Goal: Information Seeking & Learning: Check status

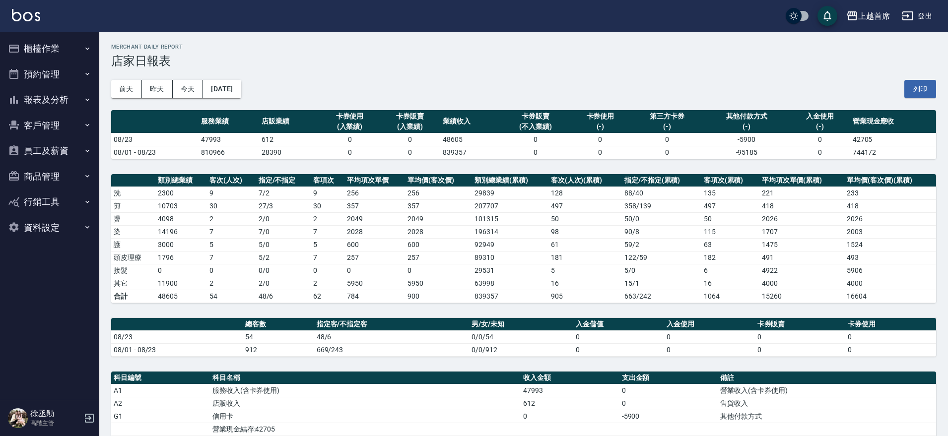
click at [58, 48] on button "櫃檯作業" at bounding box center [49, 49] width 91 height 26
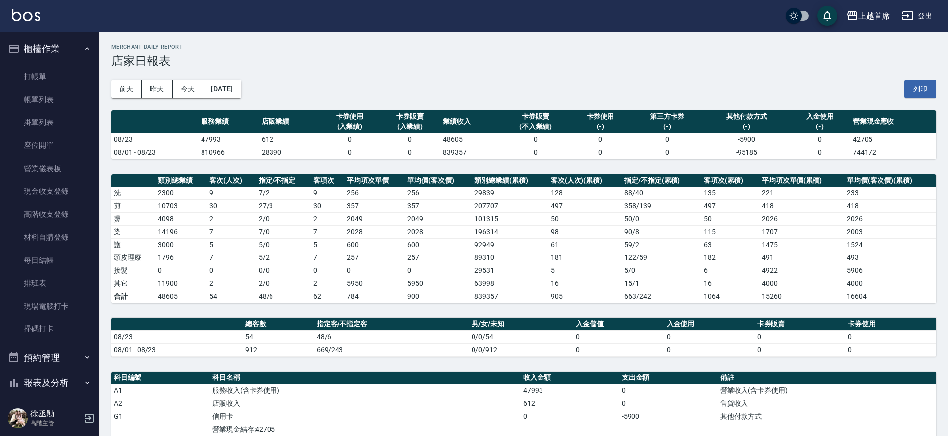
click at [59, 48] on button "櫃檯作業" at bounding box center [49, 49] width 91 height 26
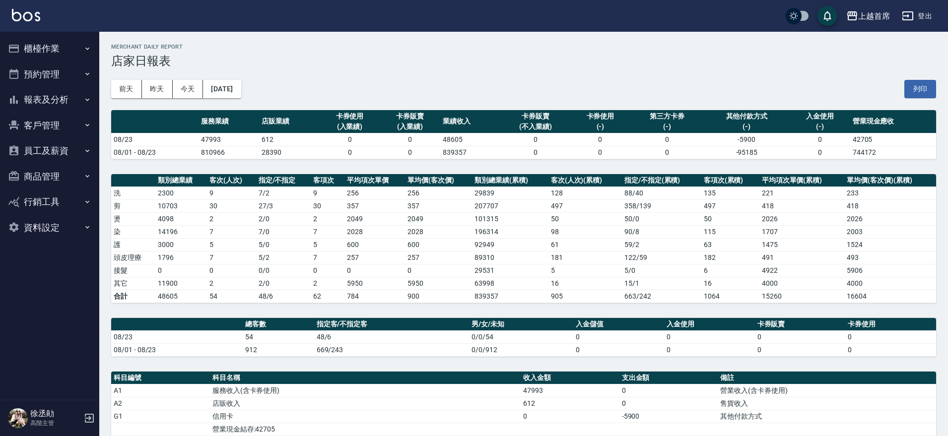
click at [54, 68] on button "預約管理" at bounding box center [49, 75] width 91 height 26
click at [68, 52] on button "櫃檯作業" at bounding box center [49, 49] width 91 height 26
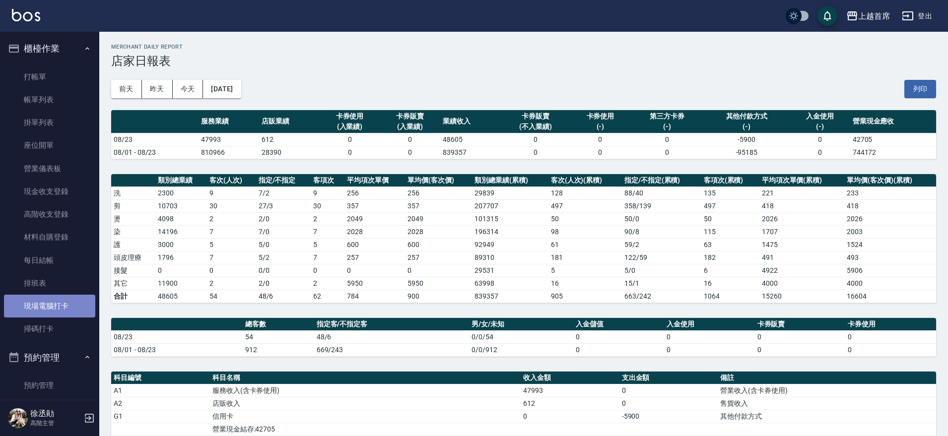
click at [62, 302] on link "現場電腦打卡" at bounding box center [49, 306] width 91 height 23
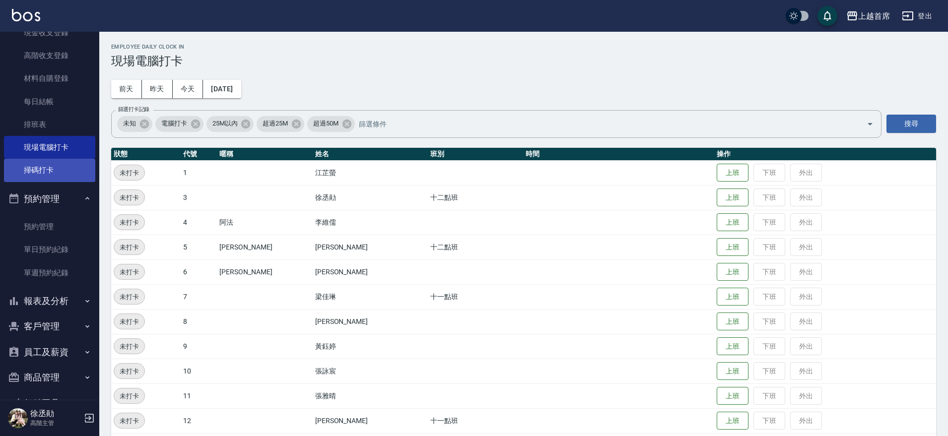
scroll to position [186, 0]
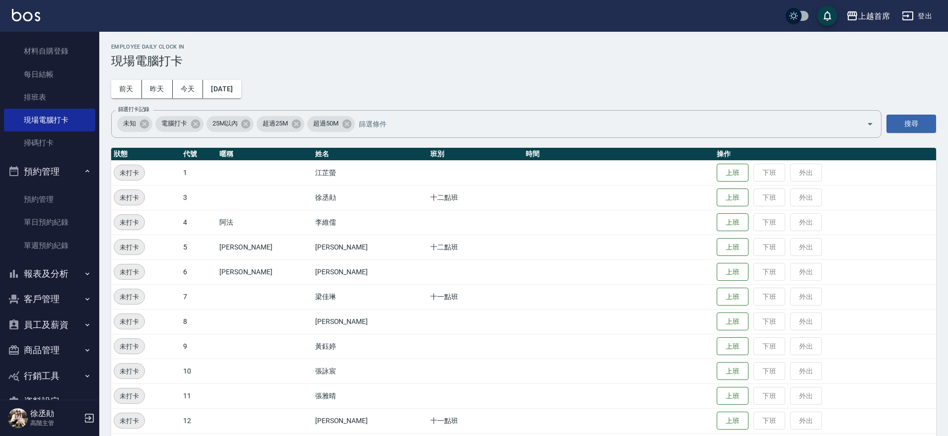
click at [65, 273] on button "報表及分析" at bounding box center [49, 274] width 91 height 26
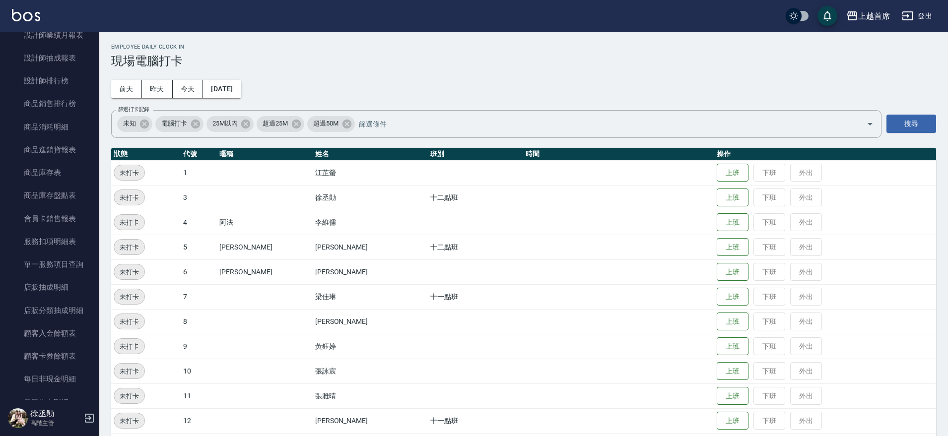
scroll to position [807, 0]
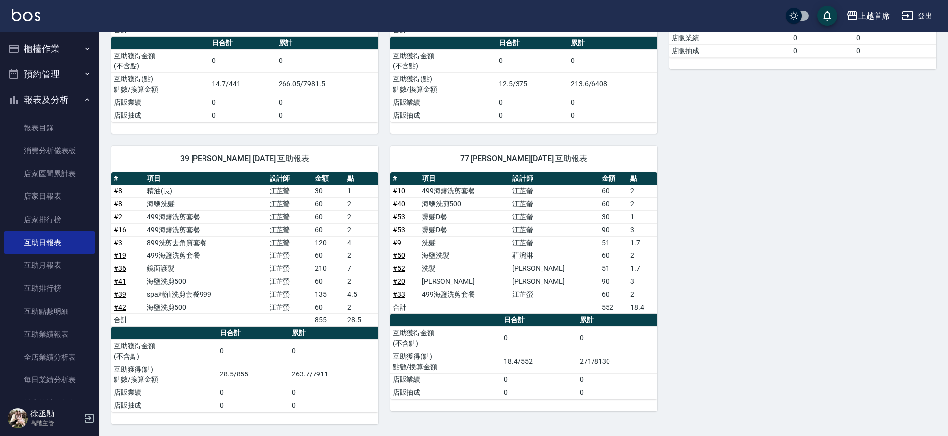
scroll to position [186, 0]
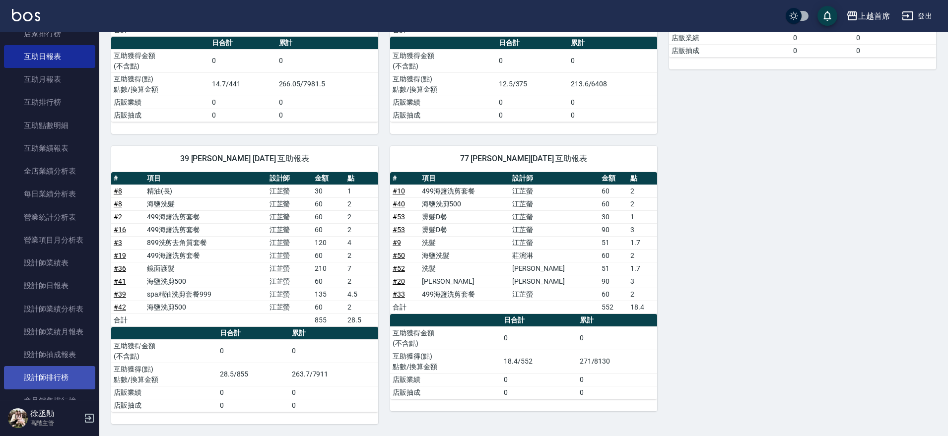
click at [68, 380] on link "設計師排行榜" at bounding box center [49, 377] width 91 height 23
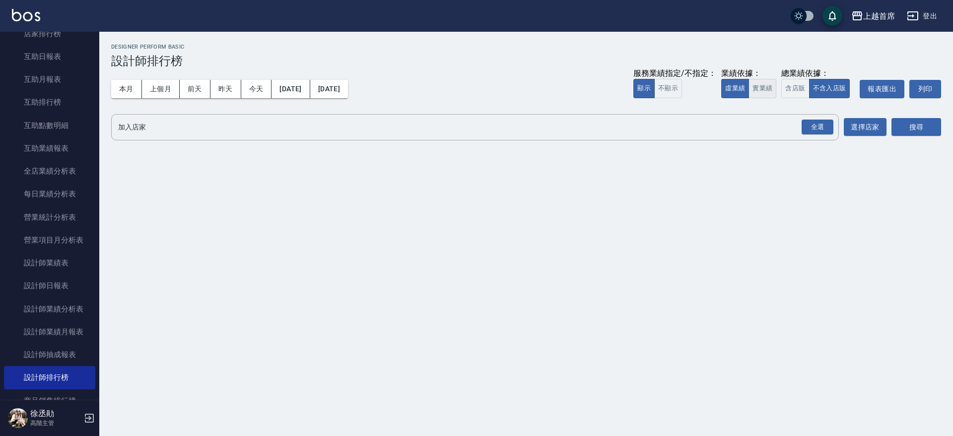
click at [755, 88] on button "實業績" at bounding box center [763, 88] width 28 height 19
click at [803, 127] on div "全選" at bounding box center [818, 127] width 32 height 15
click at [916, 132] on button "搜尋" at bounding box center [917, 128] width 50 height 18
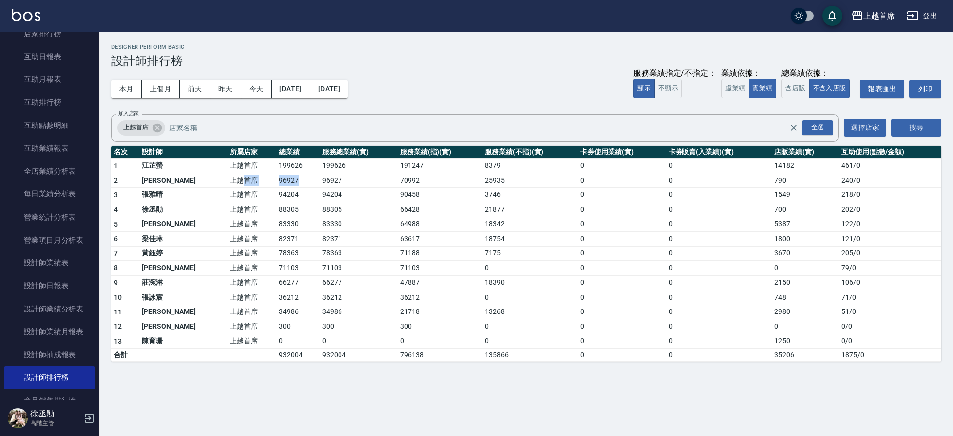
drag, startPoint x: 213, startPoint y: 178, endPoint x: 282, endPoint y: 187, distance: 69.6
click at [282, 187] on tr "2 徐雅歆 上越首席 96927 96927 70992 25935 0 0 790 240 / 0" at bounding box center [526, 180] width 830 height 15
click at [282, 187] on td "96927" at bounding box center [298, 180] width 43 height 15
drag, startPoint x: 281, startPoint y: 182, endPoint x: 251, endPoint y: 182, distance: 30.3
click at [277, 182] on td "96927" at bounding box center [298, 180] width 43 height 15
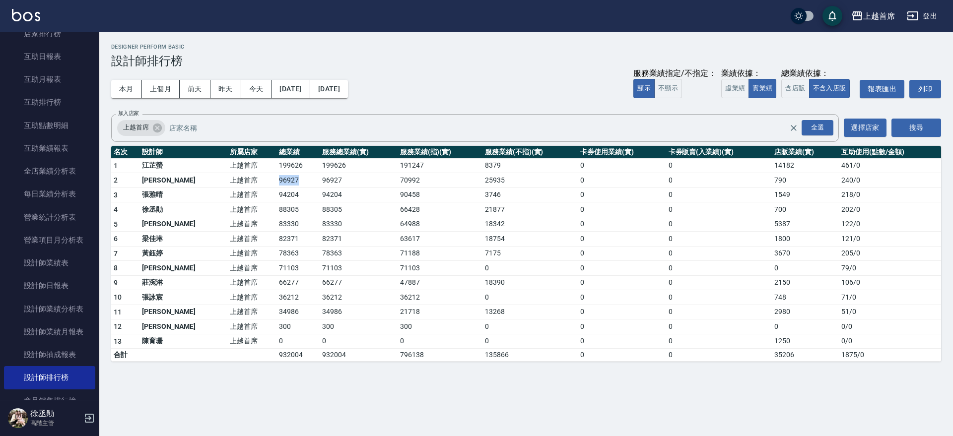
click at [277, 182] on td "96927" at bounding box center [298, 180] width 43 height 15
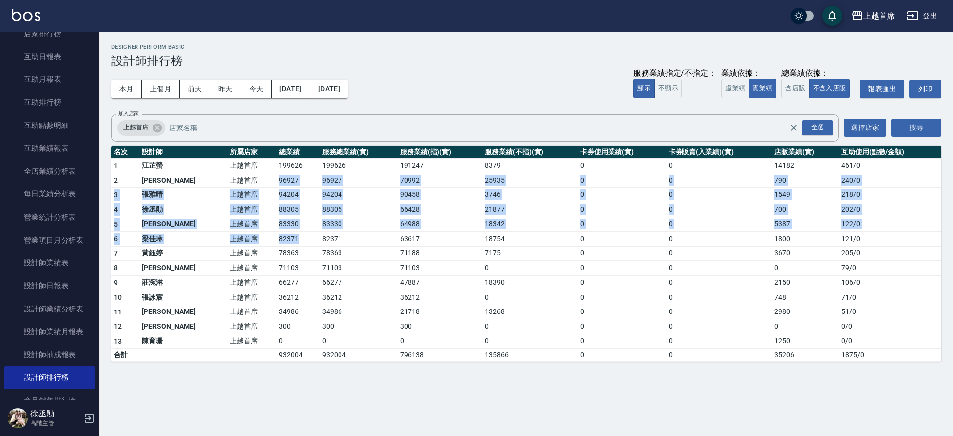
drag, startPoint x: 233, startPoint y: 182, endPoint x: 292, endPoint y: 240, distance: 83.6
click at [292, 240] on tbody "1 江芷螢 上越首席 199626 199626 191247 8379 0 0 14182 461 / 0 2 徐雅歆 上越首席 96927 96927 7…" at bounding box center [526, 260] width 830 height 204
click at [292, 240] on td "82371" at bounding box center [298, 239] width 43 height 15
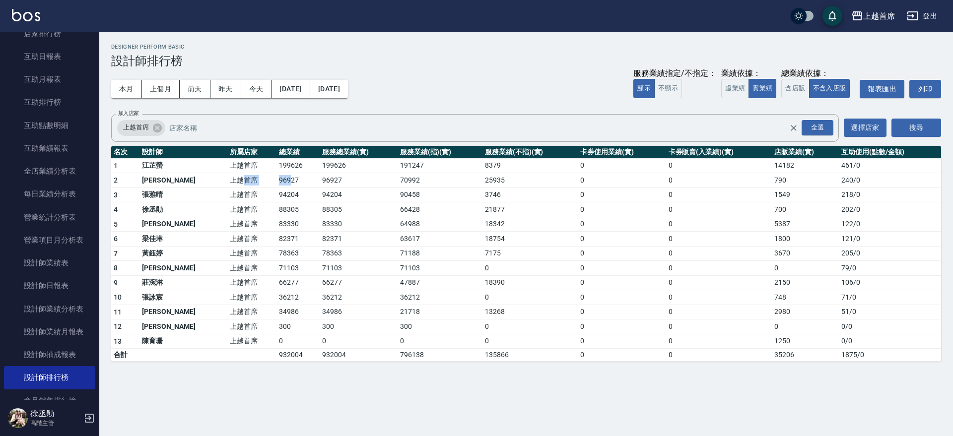
drag, startPoint x: 215, startPoint y: 179, endPoint x: 262, endPoint y: 178, distance: 46.7
click at [262, 178] on tr "2 徐雅歆 上越首席 96927 96927 70992 25935 0 0 790 240 / 0" at bounding box center [526, 180] width 830 height 15
click at [277, 178] on td "96927" at bounding box center [298, 180] width 43 height 15
drag, startPoint x: 222, startPoint y: 177, endPoint x: 492, endPoint y: 194, distance: 271.1
click at [492, 194] on tbody "1 江芷螢 上越首席 199626 199626 191247 8379 0 0 14182 461 / 0 2 徐雅歆 上越首席 96927 96927 7…" at bounding box center [526, 260] width 830 height 204
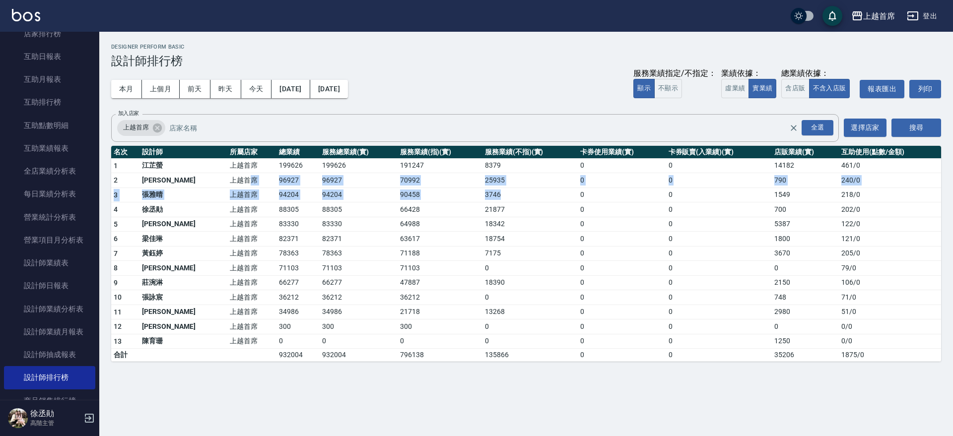
click at [492, 194] on td "3746" at bounding box center [530, 195] width 95 height 15
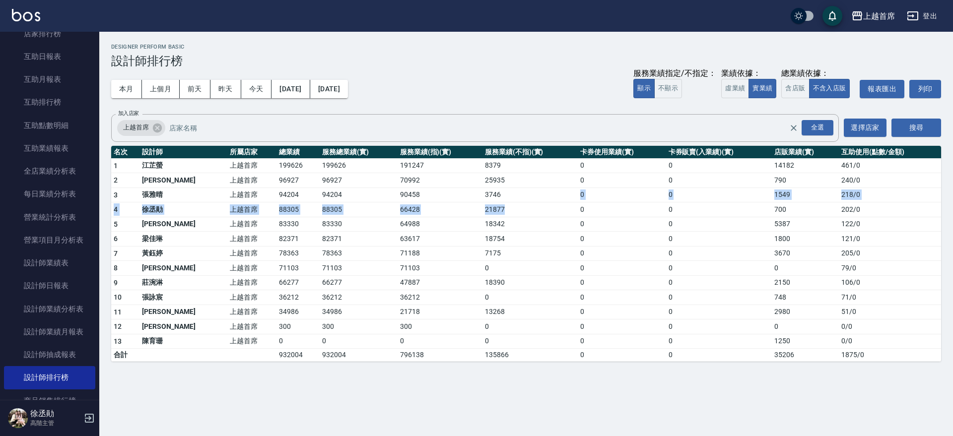
drag, startPoint x: 492, startPoint y: 194, endPoint x: 498, endPoint y: 214, distance: 21.2
click at [498, 214] on tbody "1 江芷螢 上越首席 199626 199626 191247 8379 0 0 14182 461 / 0 2 徐雅歆 上越首席 96927 96927 7…" at bounding box center [526, 260] width 830 height 204
click at [498, 214] on td "21877" at bounding box center [530, 210] width 95 height 15
drag, startPoint x: 214, startPoint y: 188, endPoint x: 817, endPoint y: 180, distance: 602.2
click at [817, 180] on tbody "1 江芷螢 上越首席 199626 199626 191247 8379 0 0 14182 461 / 0 2 徐雅歆 上越首席 96927 96927 7…" at bounding box center [526, 260] width 830 height 204
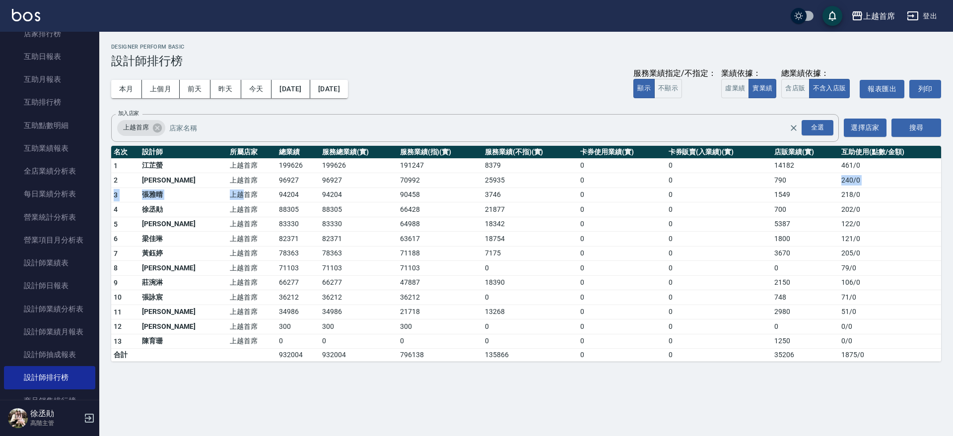
click at [817, 180] on td "790" at bounding box center [805, 180] width 67 height 15
